Goal: Information Seeking & Learning: Learn about a topic

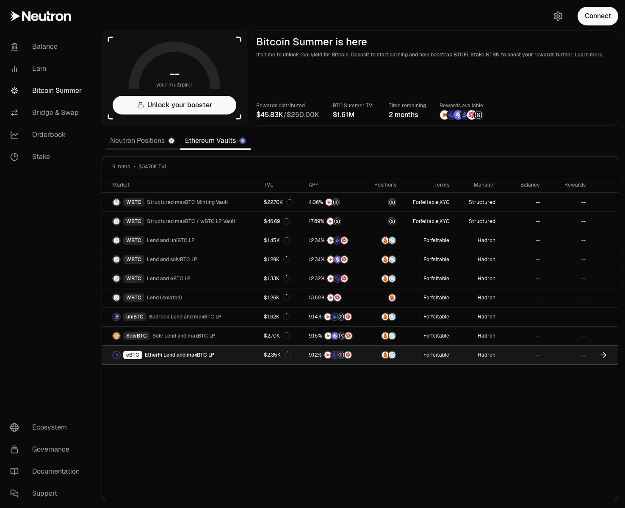
click at [119, 354] on img at bounding box center [116, 354] width 7 height 7
